Goal: Navigation & Orientation: Find specific page/section

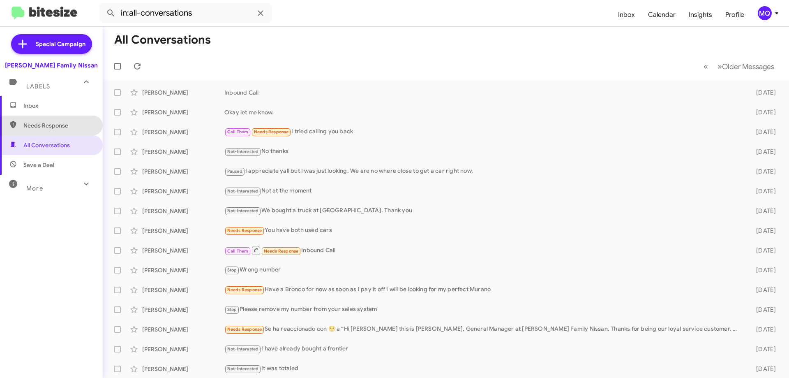
click at [67, 124] on span "Needs Response" at bounding box center [58, 125] width 70 height 8
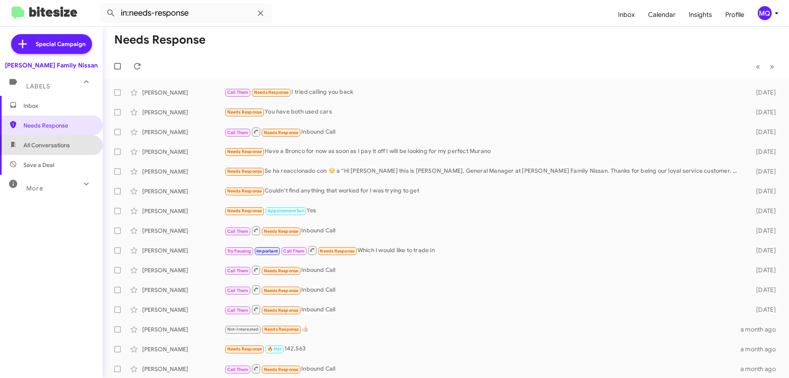
click at [57, 144] on span "All Conversations" at bounding box center [46, 145] width 46 height 8
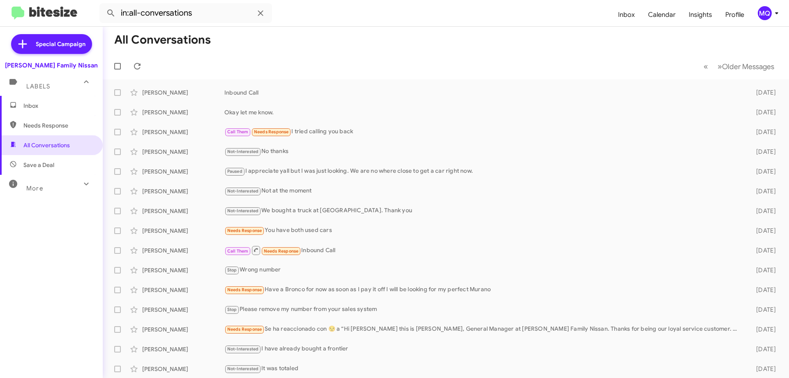
click at [60, 162] on span "Save a Deal" at bounding box center [51, 165] width 103 height 20
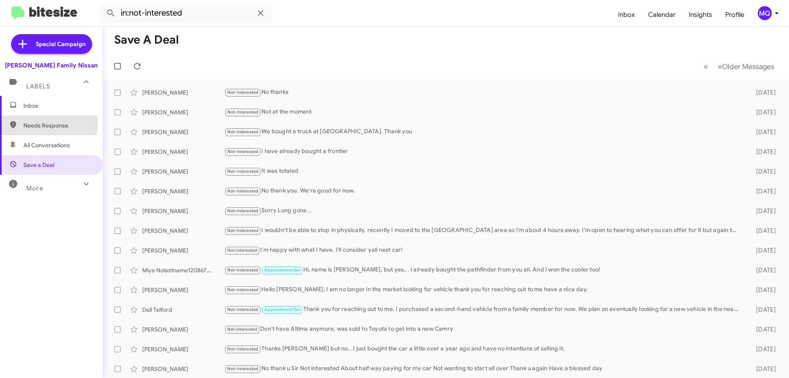
click at [47, 123] on span "Needs Response" at bounding box center [58, 125] width 70 height 8
type input "in:needs-response"
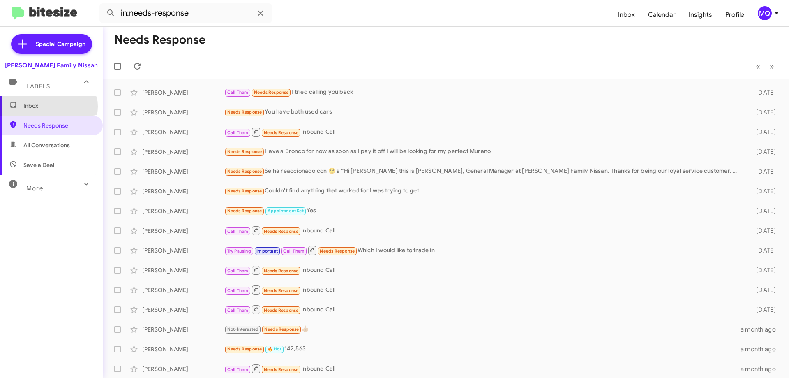
click at [47, 106] on span "Inbox" at bounding box center [58, 106] width 70 height 8
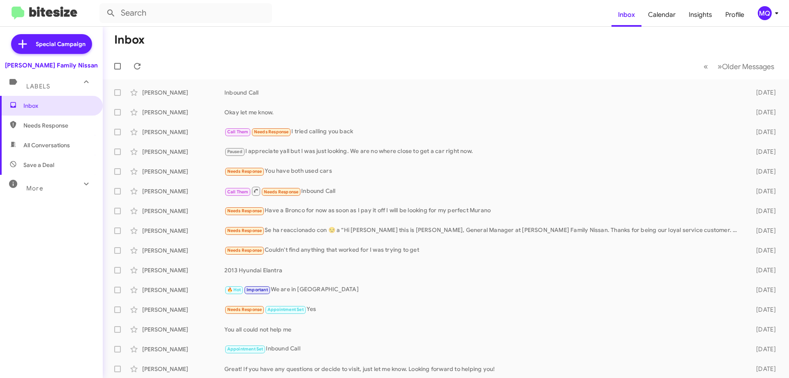
click at [52, 187] on div "More" at bounding box center [43, 184] width 73 height 15
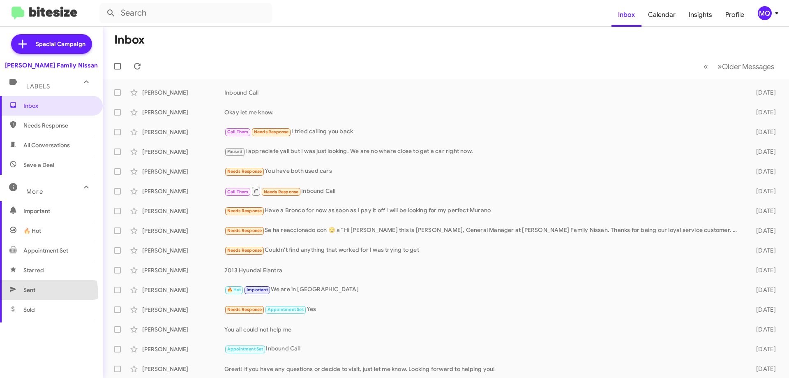
click at [31, 294] on span "Sent" at bounding box center [51, 290] width 103 height 20
type input "in:sent"
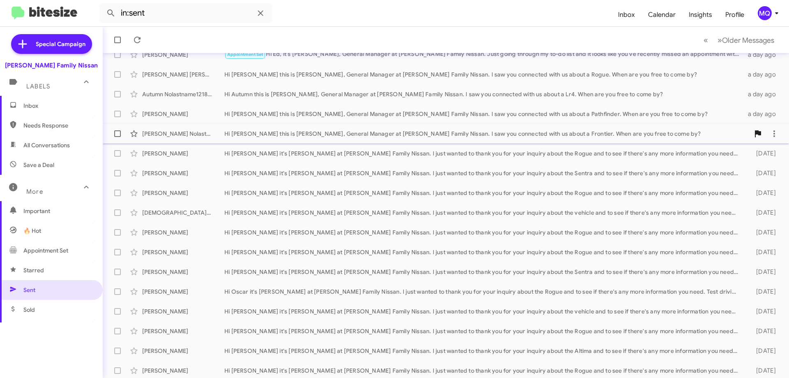
scroll to position [99, 0]
